Goal: Task Accomplishment & Management: Use online tool/utility

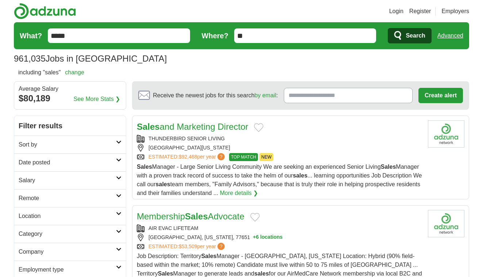
click at [79, 73] on link "change" at bounding box center [74, 72] width 19 height 6
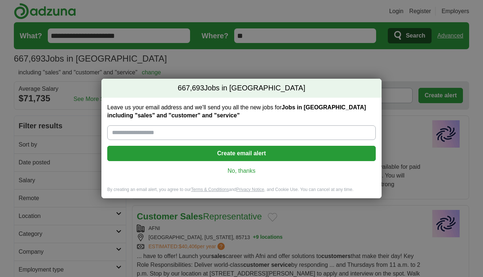
click at [235, 174] on link "No, thanks" at bounding box center [241, 171] width 257 height 8
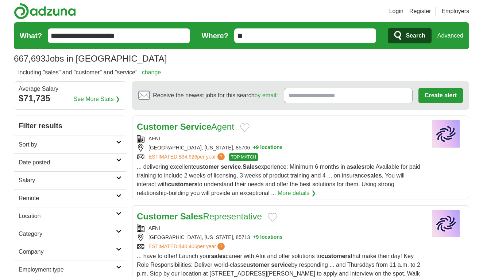
click at [77, 206] on link "Remote" at bounding box center [70, 198] width 112 height 18
click at [42, 214] on link "Remote jobs" at bounding box center [35, 216] width 33 height 6
click at [41, 232] on h2 "Location" at bounding box center [67, 234] width 97 height 9
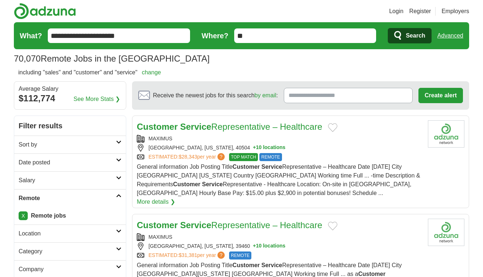
click at [114, 231] on h2 "Location" at bounding box center [67, 234] width 97 height 9
click at [240, 32] on input "**" at bounding box center [305, 35] width 142 height 15
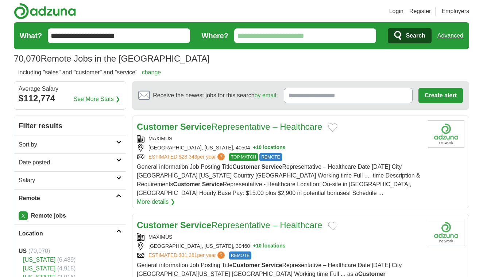
click at [370, 37] on input "Where?" at bounding box center [305, 35] width 142 height 15
click at [374, 36] on input "Where?" at bounding box center [305, 35] width 142 height 15
click at [370, 36] on input "Where?" at bounding box center [305, 35] width 142 height 15
click at [317, 36] on input "Where?" at bounding box center [305, 35] width 142 height 15
click at [457, 38] on link "Advanced" at bounding box center [451, 35] width 26 height 15
